Goal: Information Seeking & Learning: Learn about a topic

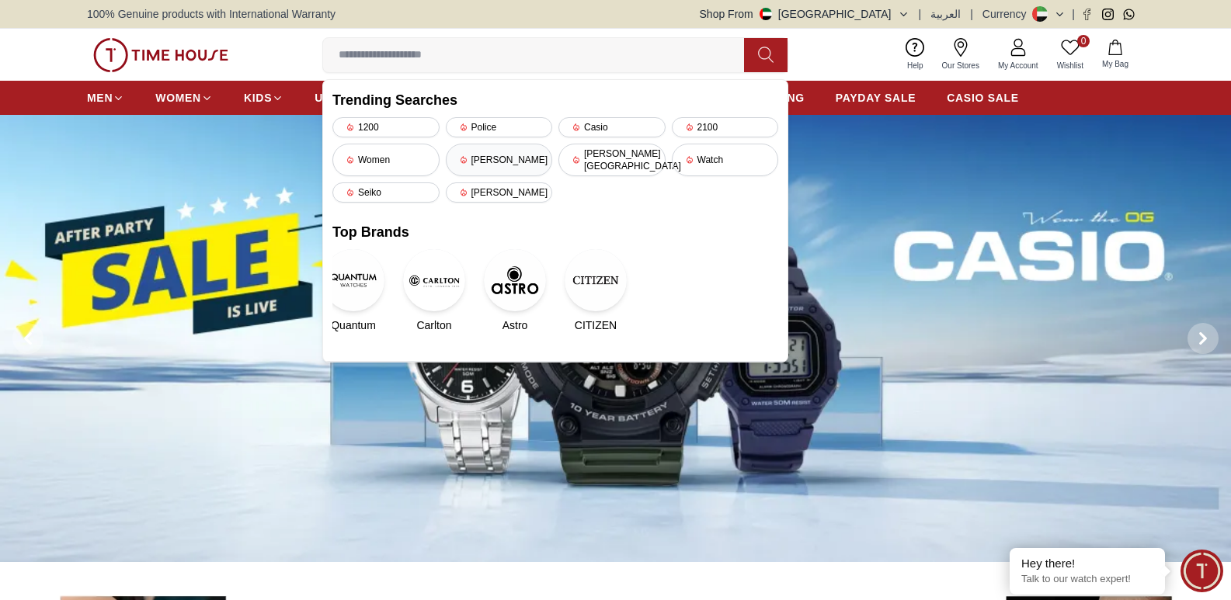
click at [499, 155] on div "[PERSON_NAME]" at bounding box center [499, 160] width 107 height 33
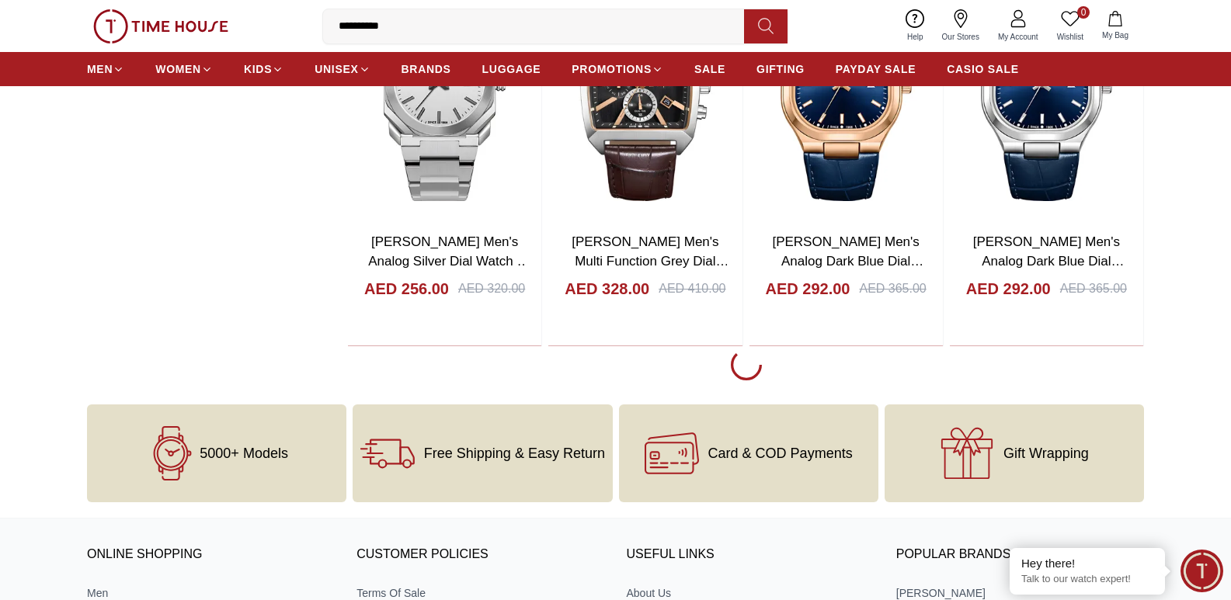
scroll to position [1864, 0]
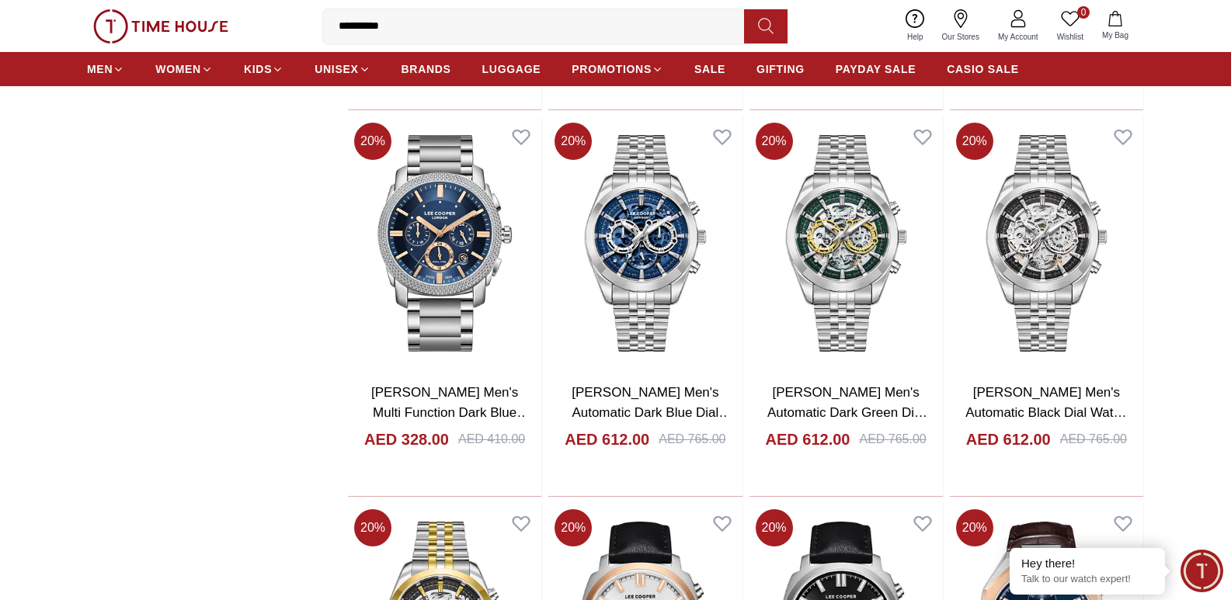
scroll to position [2020, 0]
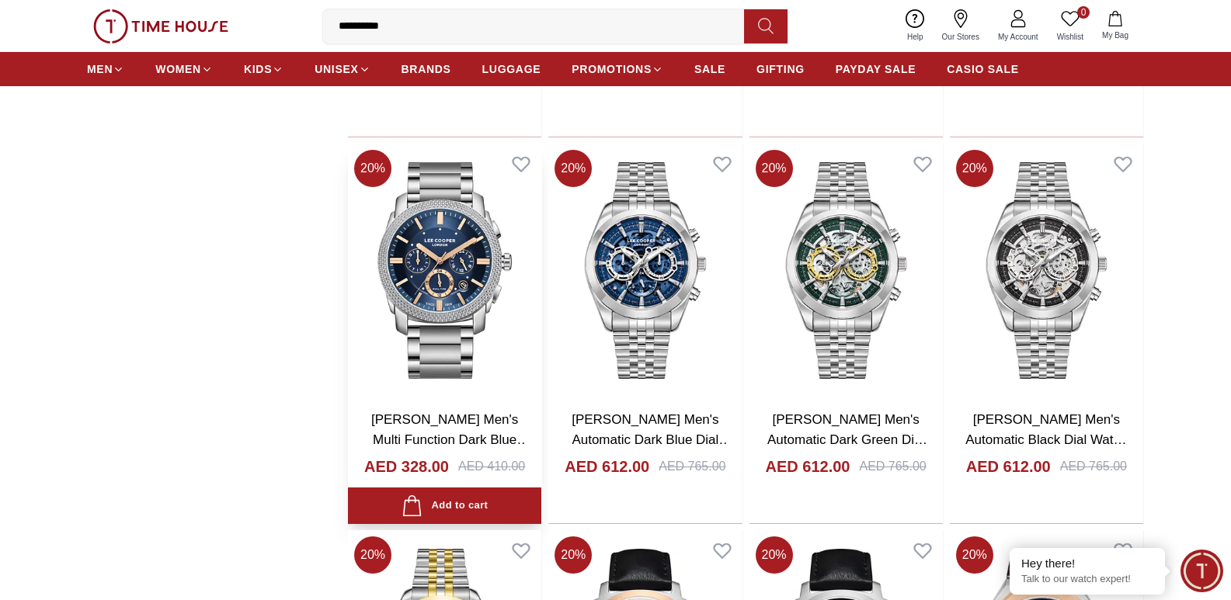
click at [459, 237] on img at bounding box center [444, 271] width 193 height 255
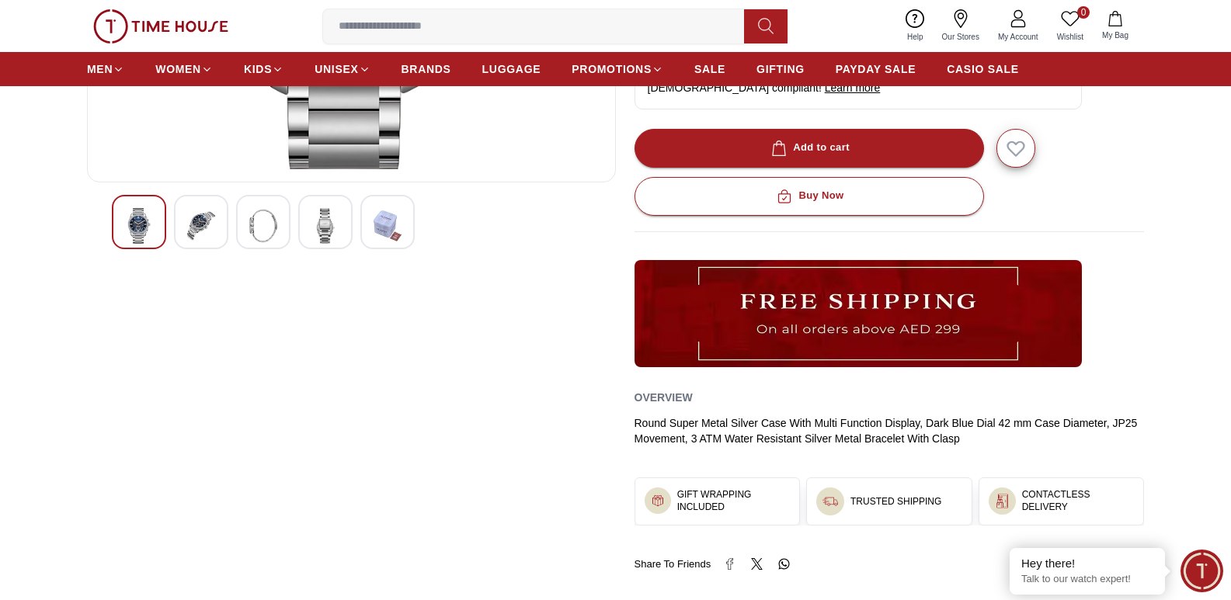
scroll to position [388, 0]
click at [198, 224] on img at bounding box center [201, 225] width 28 height 36
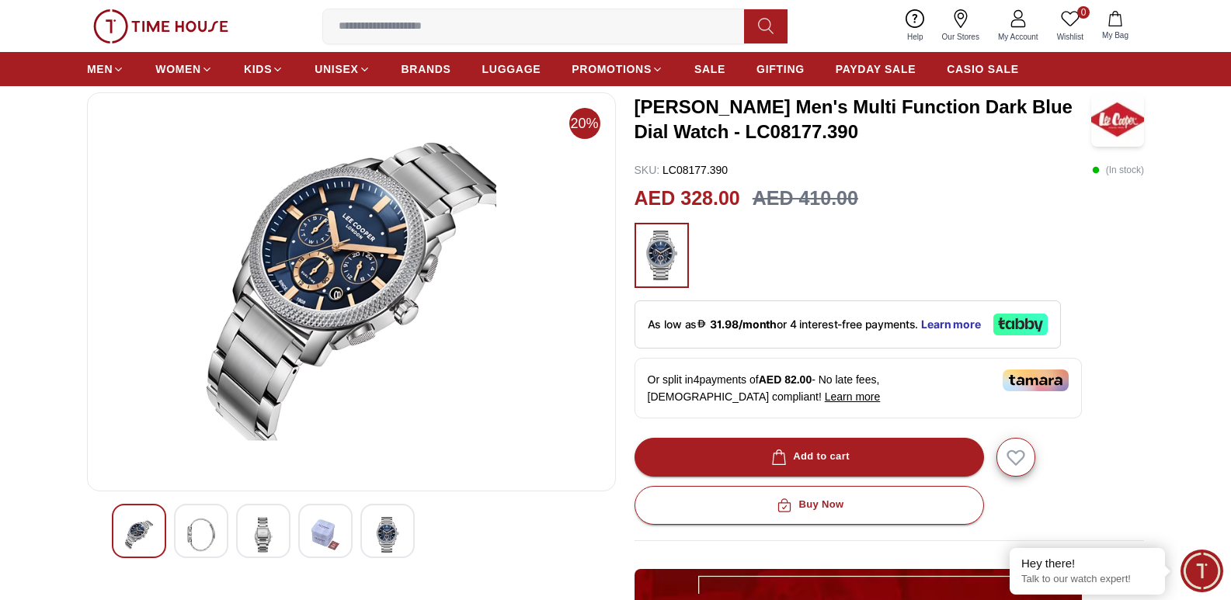
scroll to position [78, 0]
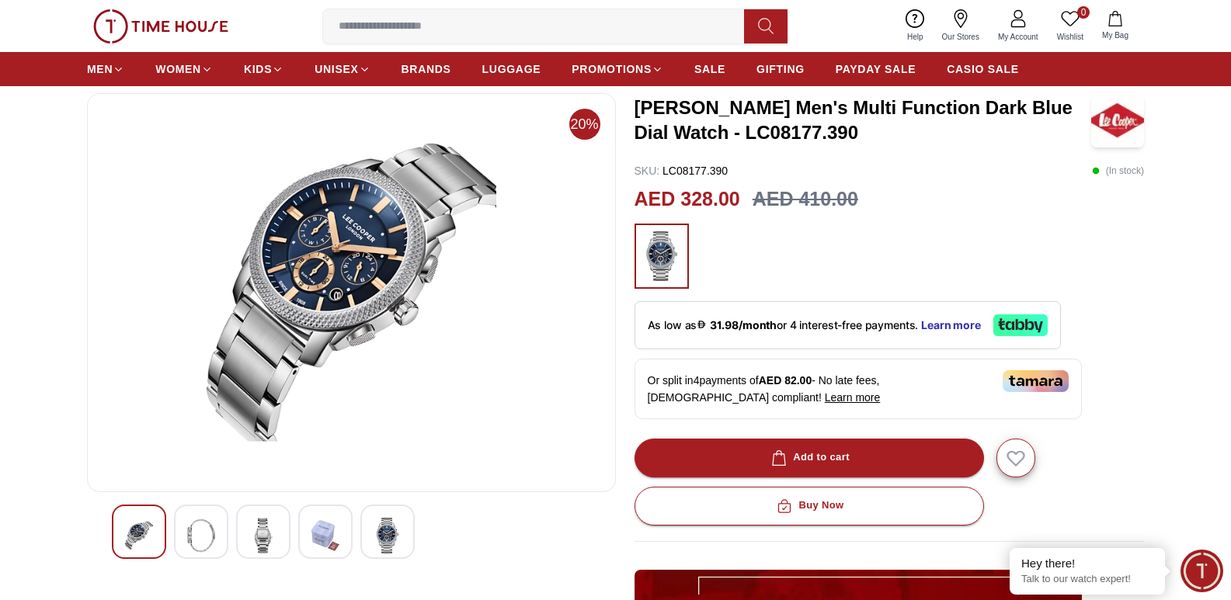
click at [265, 532] on img at bounding box center [263, 536] width 28 height 36
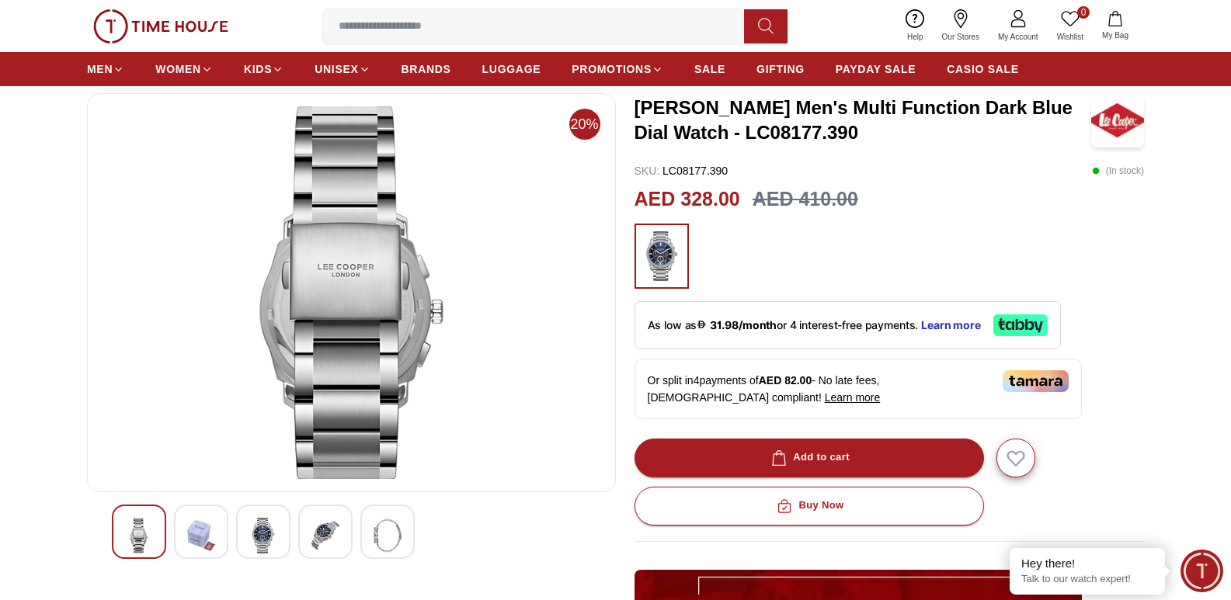
click at [323, 534] on img at bounding box center [325, 536] width 28 height 36
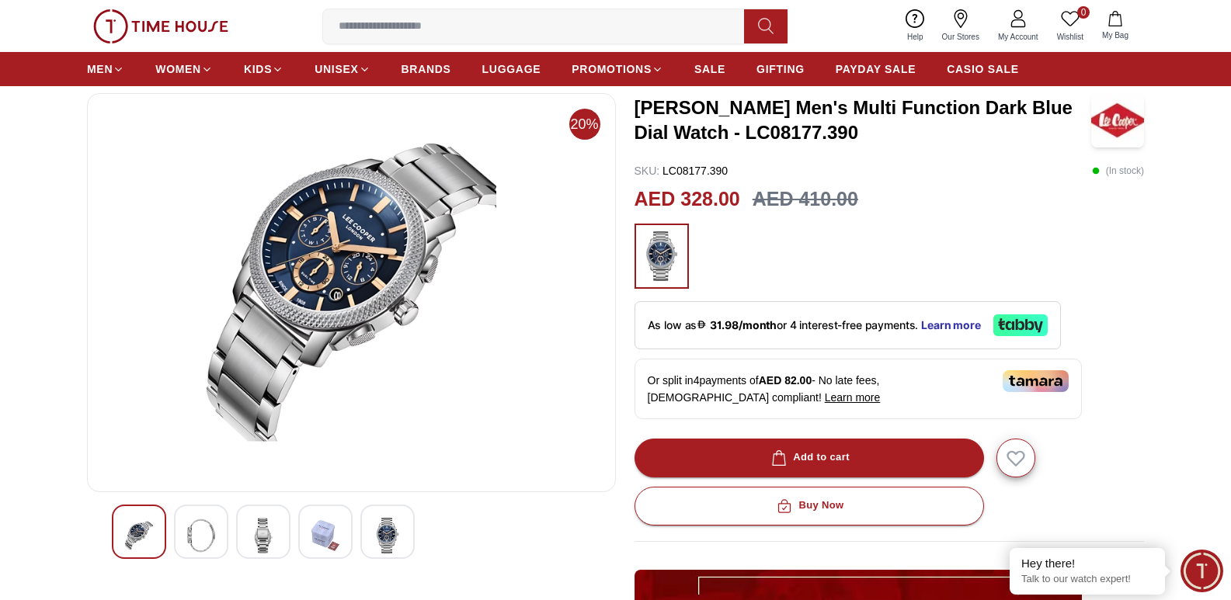
click at [379, 535] on img at bounding box center [388, 536] width 28 height 36
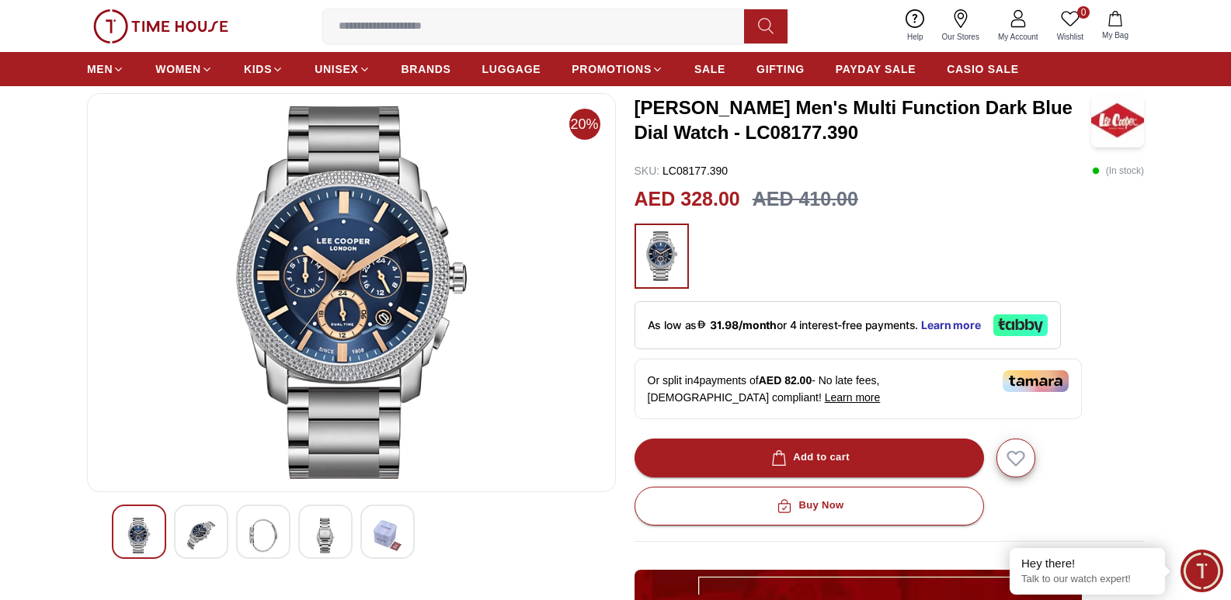
click at [397, 537] on img at bounding box center [388, 536] width 28 height 36
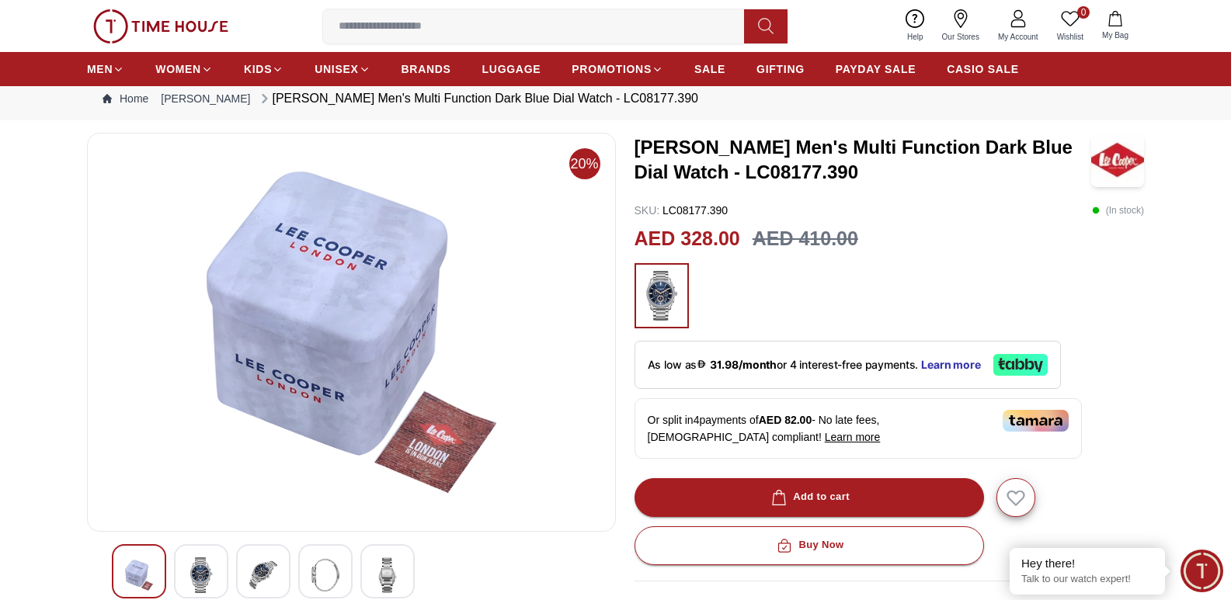
scroll to position [0, 0]
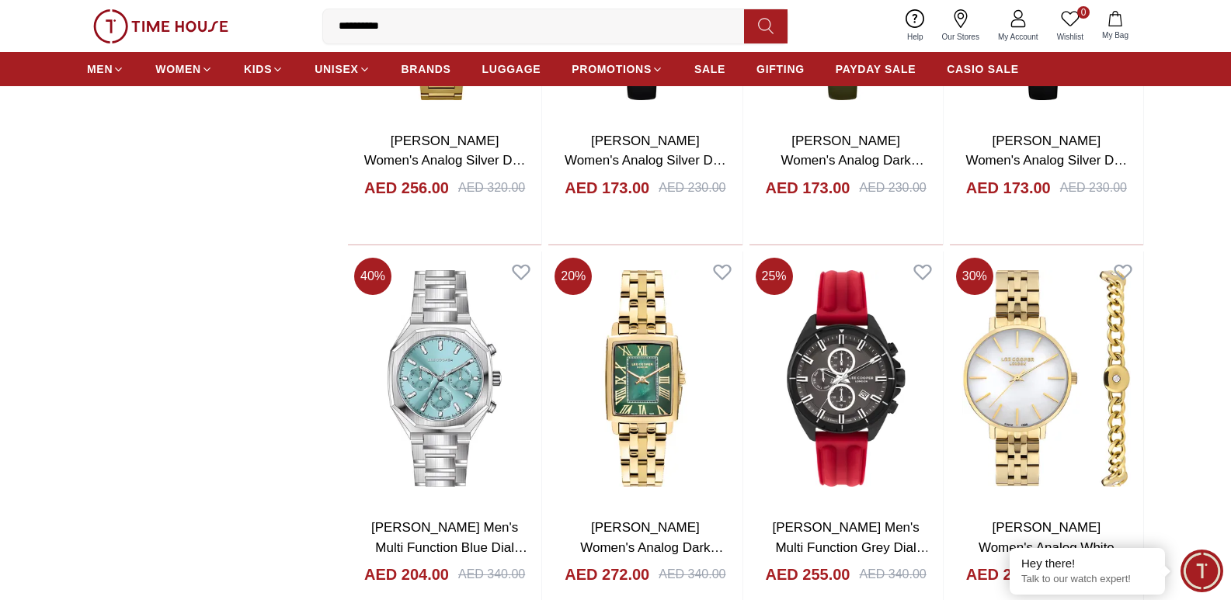
scroll to position [4369, 0]
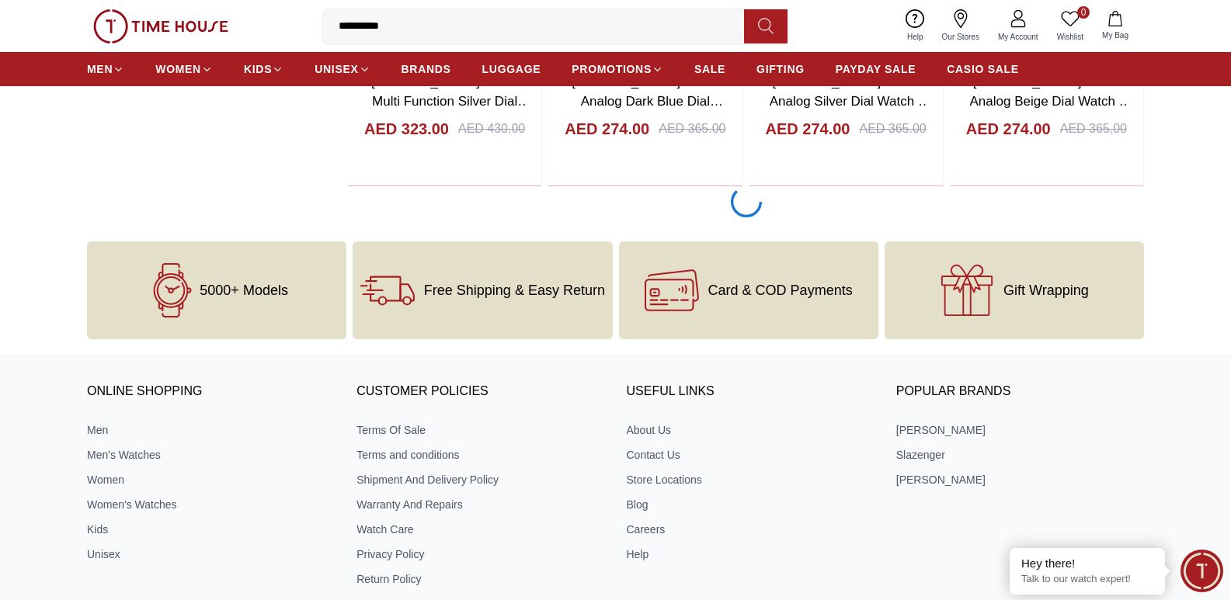
scroll to position [5845, 0]
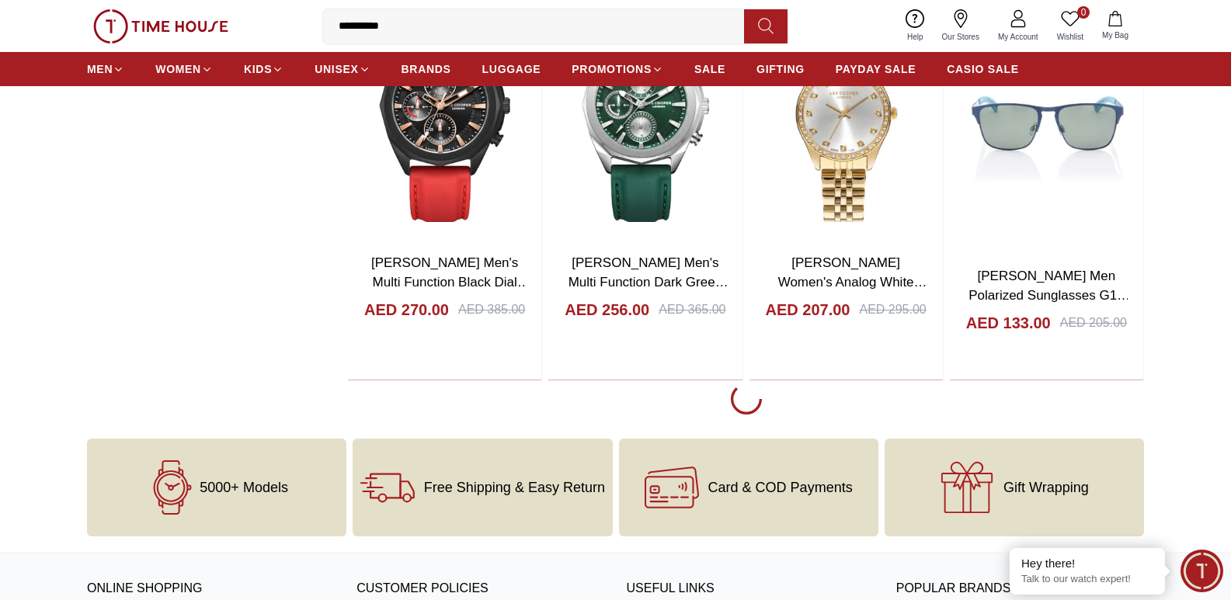
scroll to position [9573, 0]
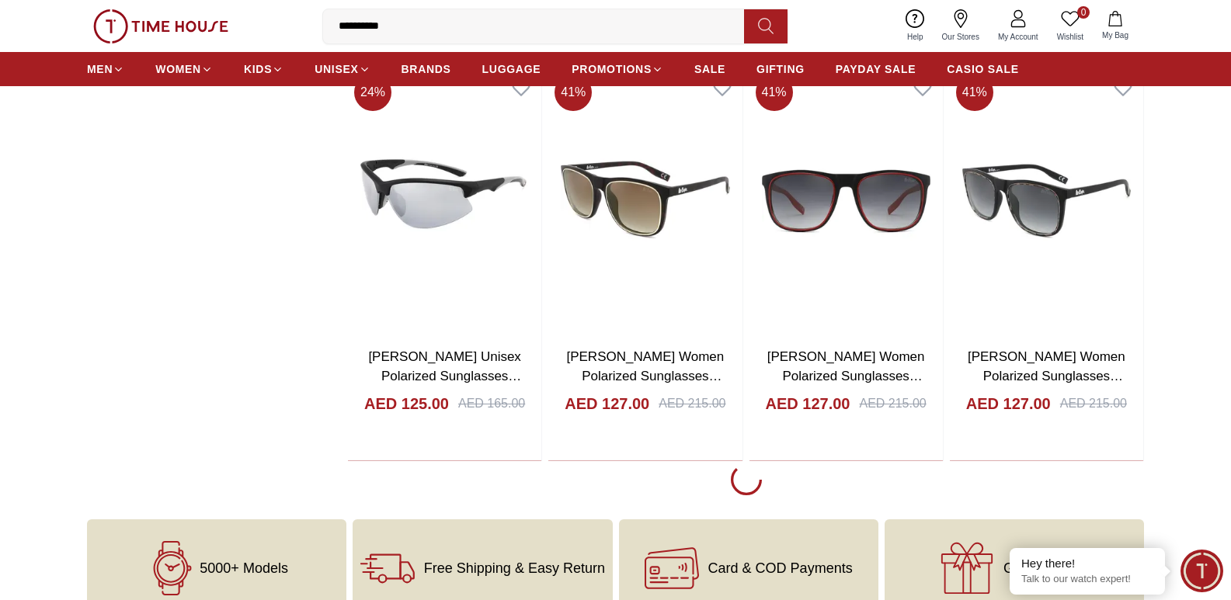
scroll to position [13457, 0]
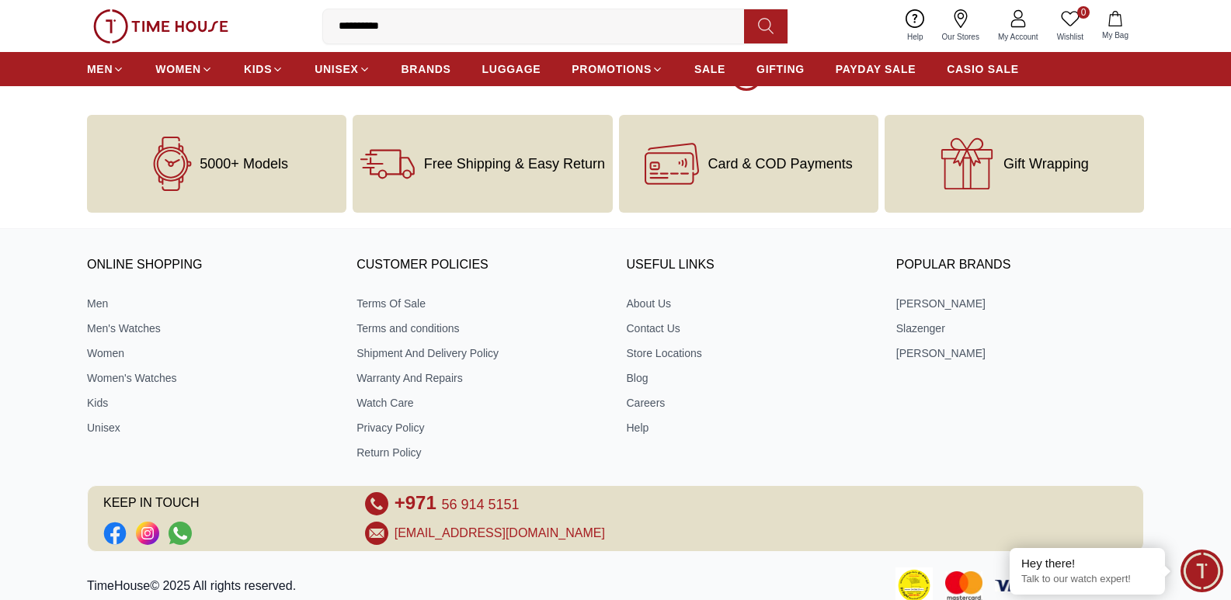
scroll to position [17807, 0]
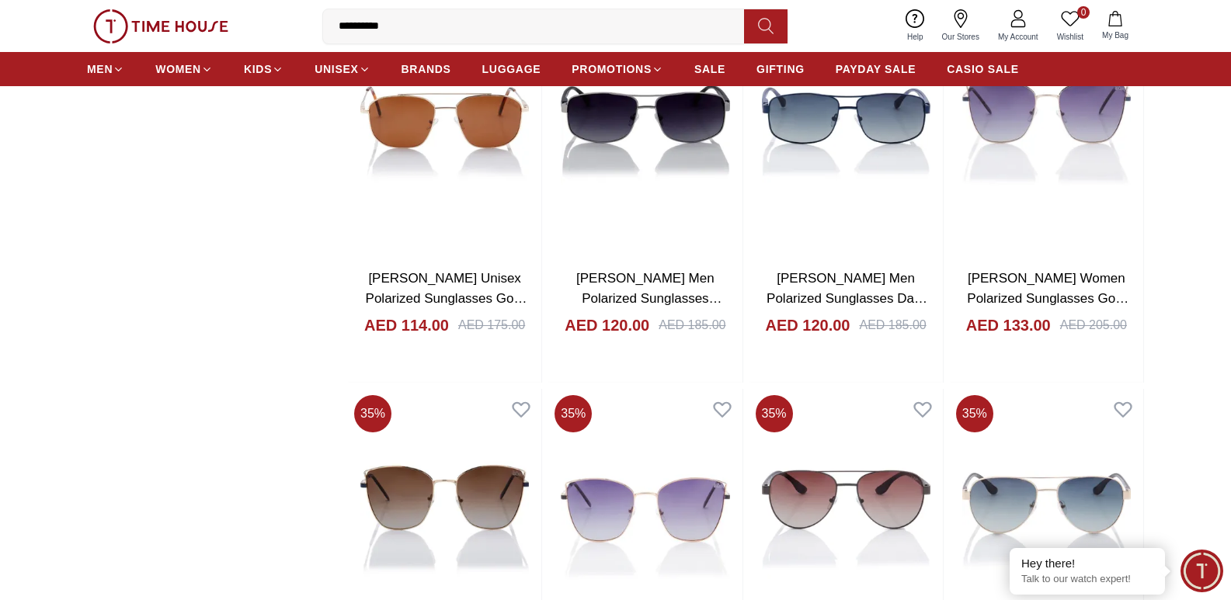
scroll to position [17341, 0]
